Goal: Task Accomplishment & Management: Manage account settings

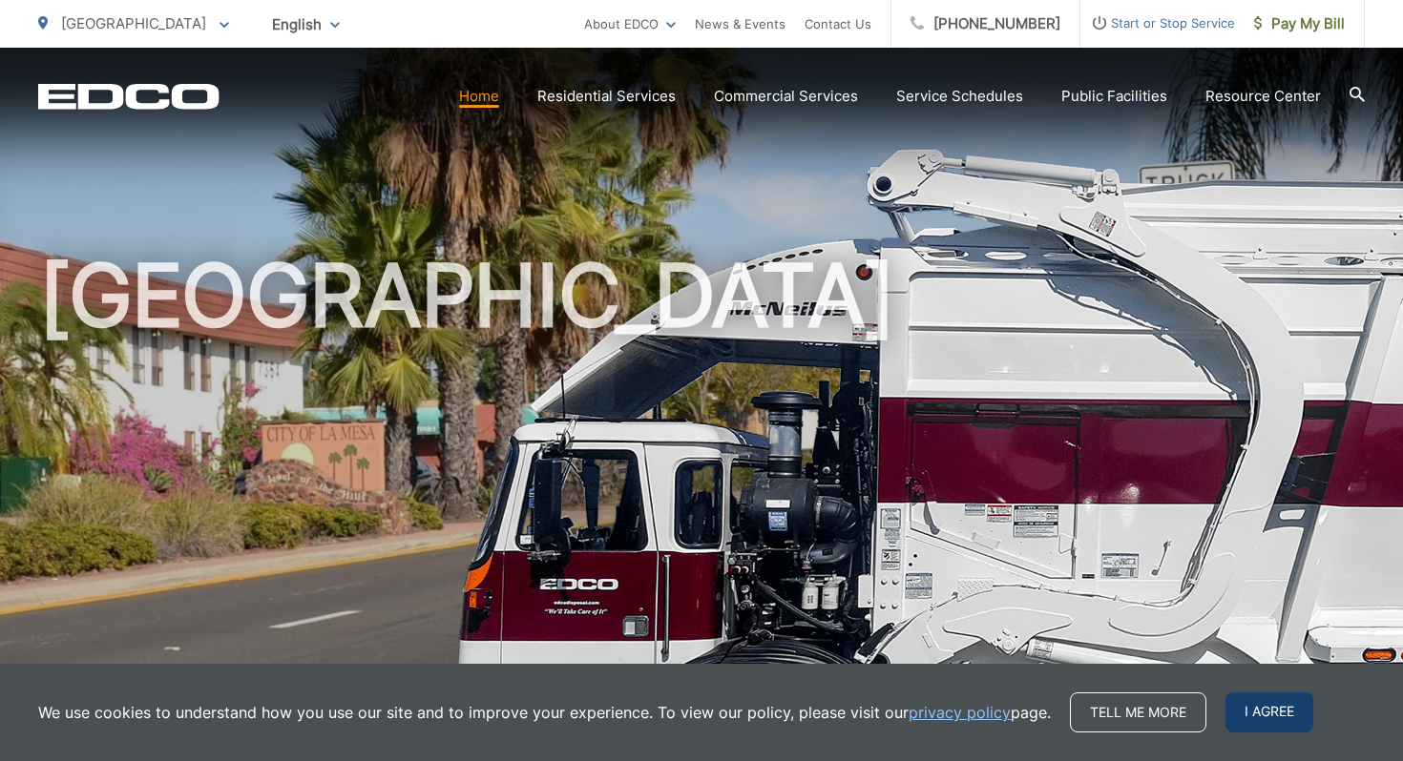
click at [1261, 711] on span "I agree" at bounding box center [1269, 713] width 88 height 40
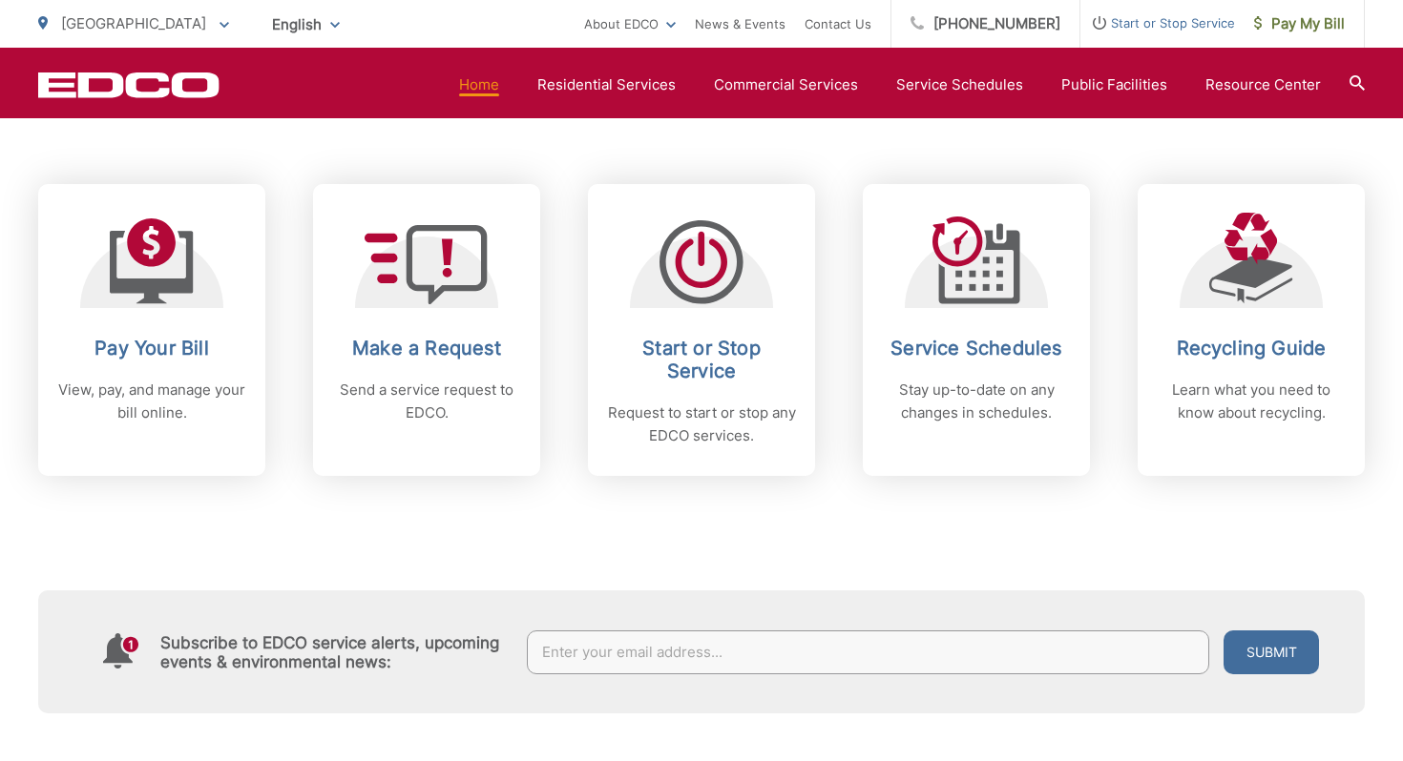
scroll to position [753, 0]
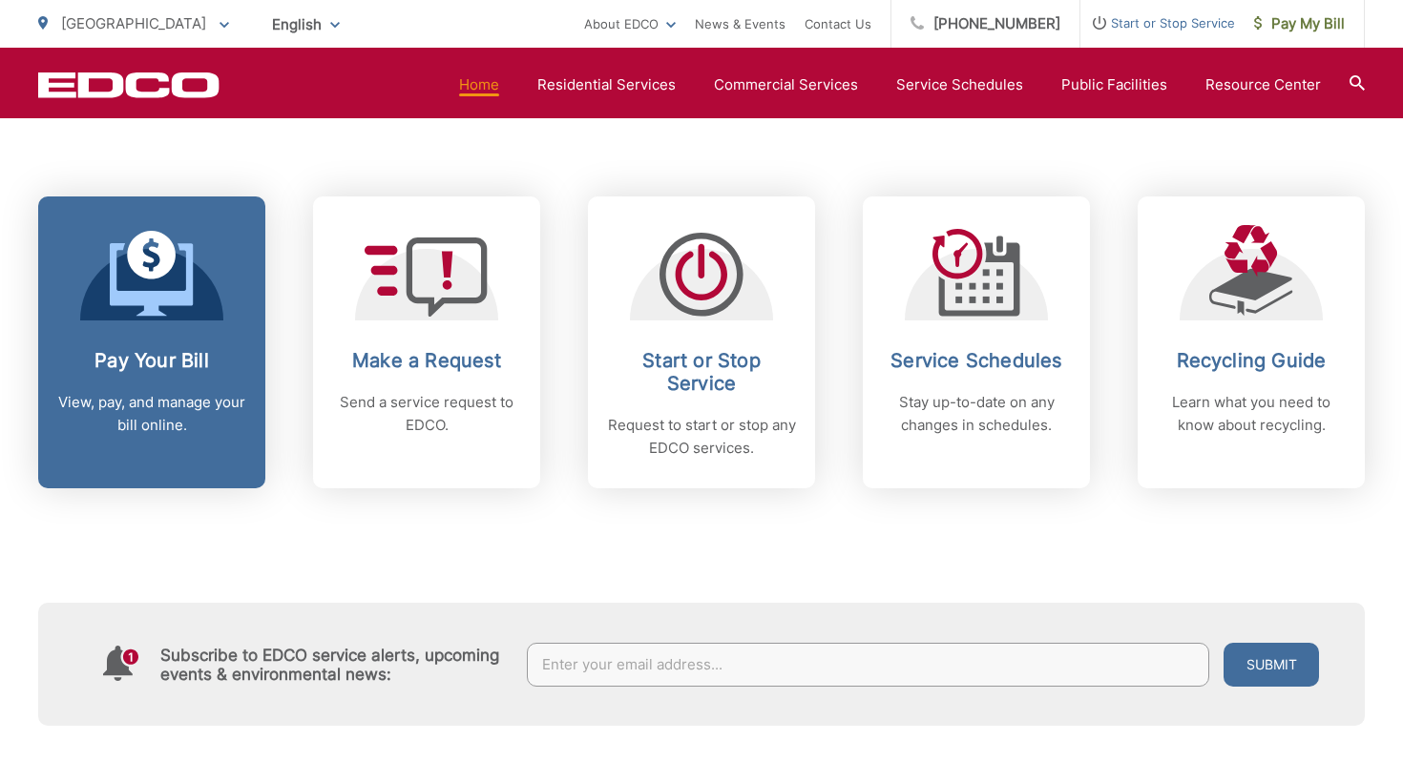
click at [123, 338] on link "Pay Your Bill View, pay, and manage your bill online." at bounding box center [151, 343] width 227 height 292
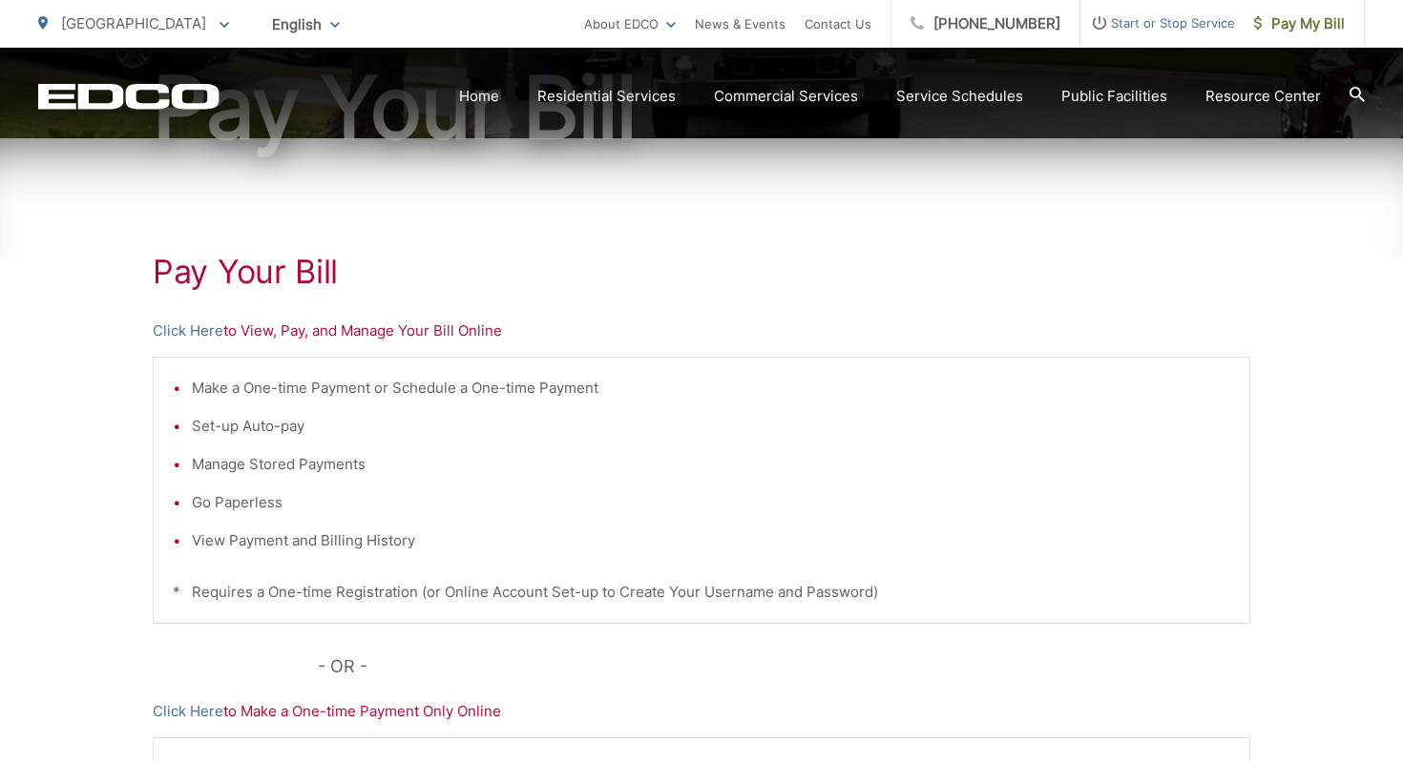
scroll to position [241, 0]
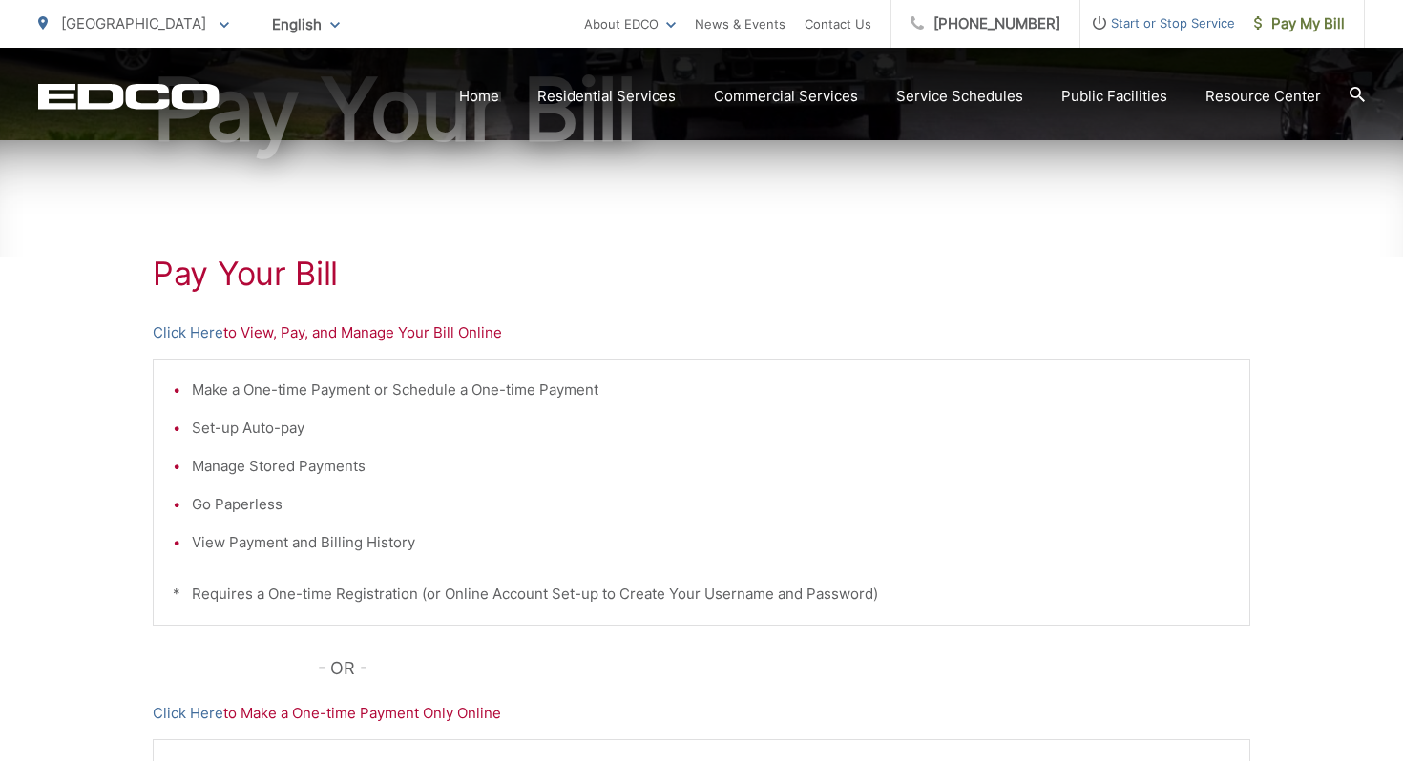
click at [266, 332] on p "Click Here to View, Pay, and Manage Your Bill Online" at bounding box center [701, 333] width 1097 height 23
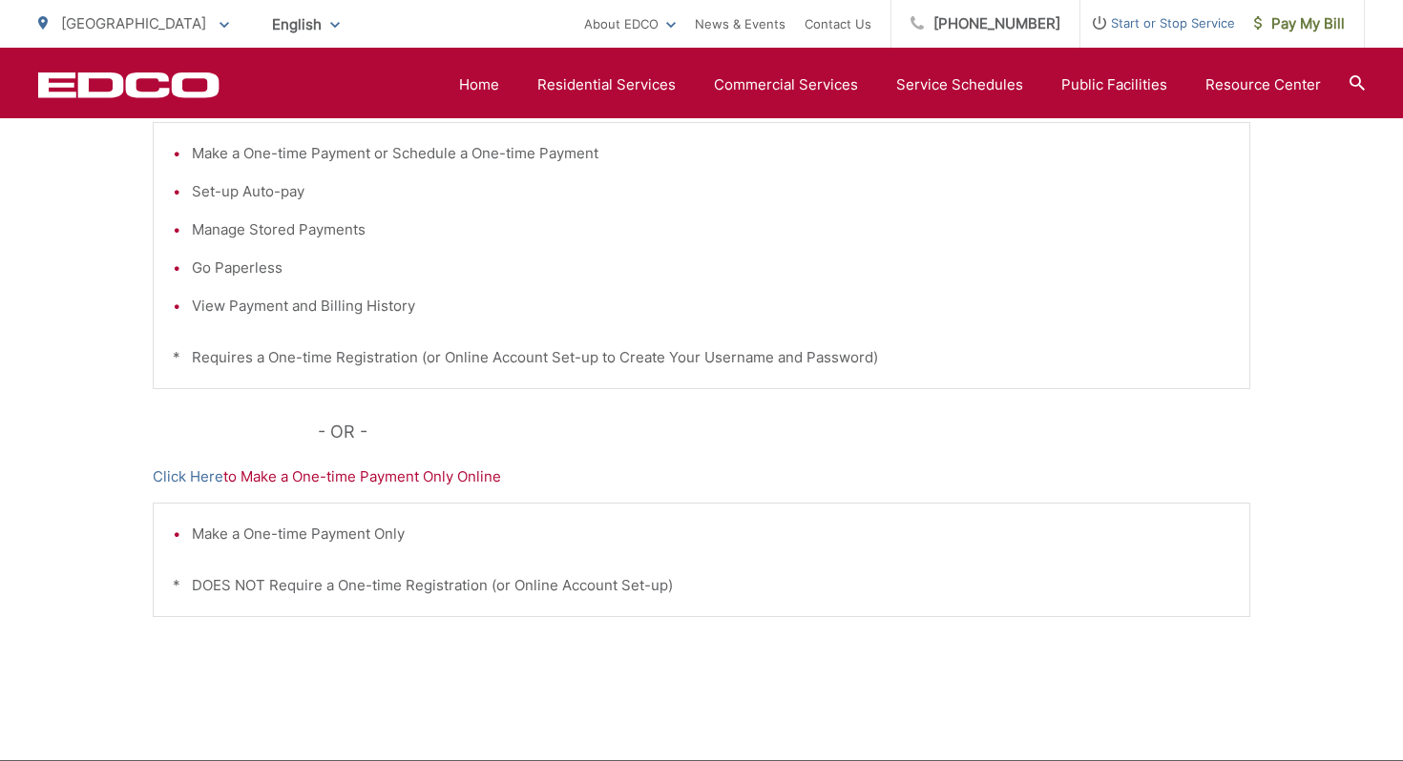
scroll to position [386, 0]
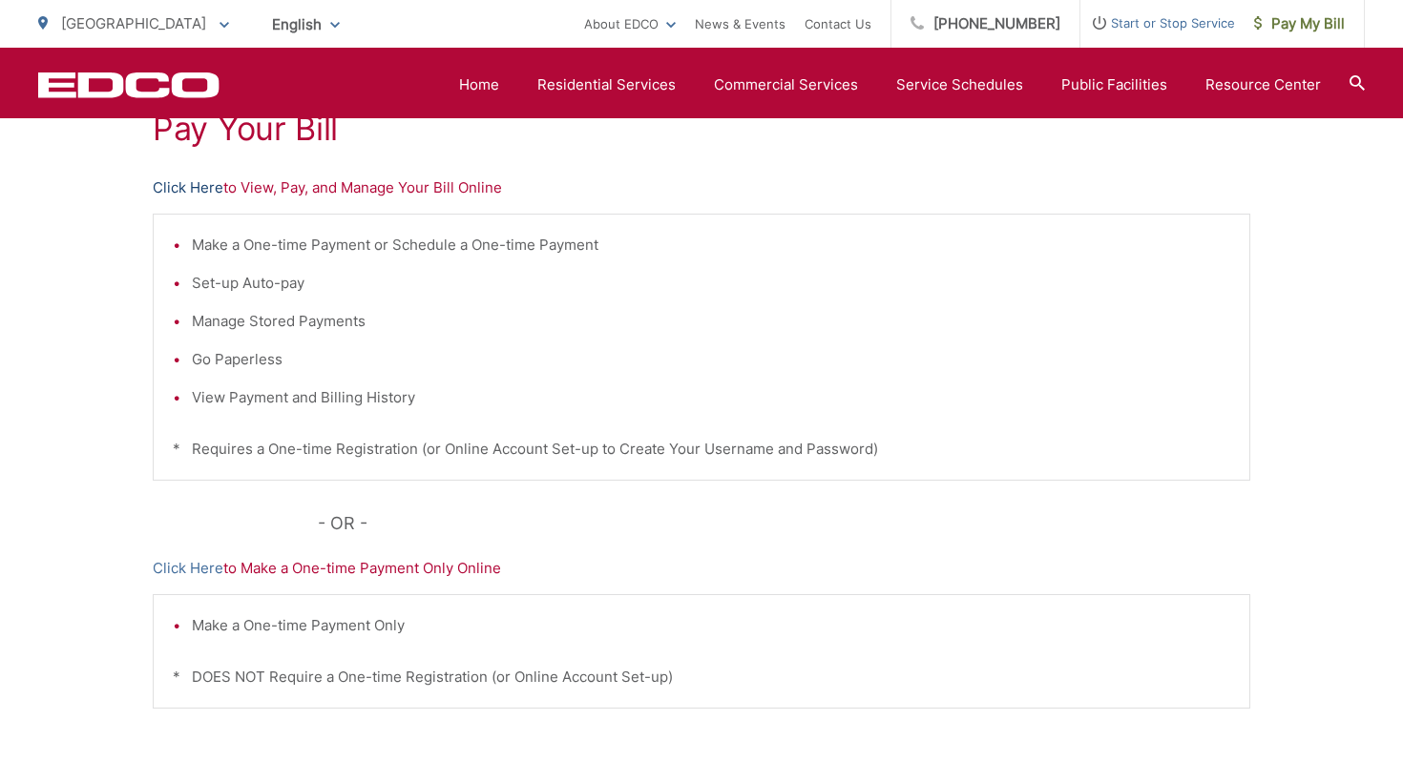
click at [213, 186] on link "Click Here" at bounding box center [188, 188] width 71 height 23
